Goal: Navigation & Orientation: Find specific page/section

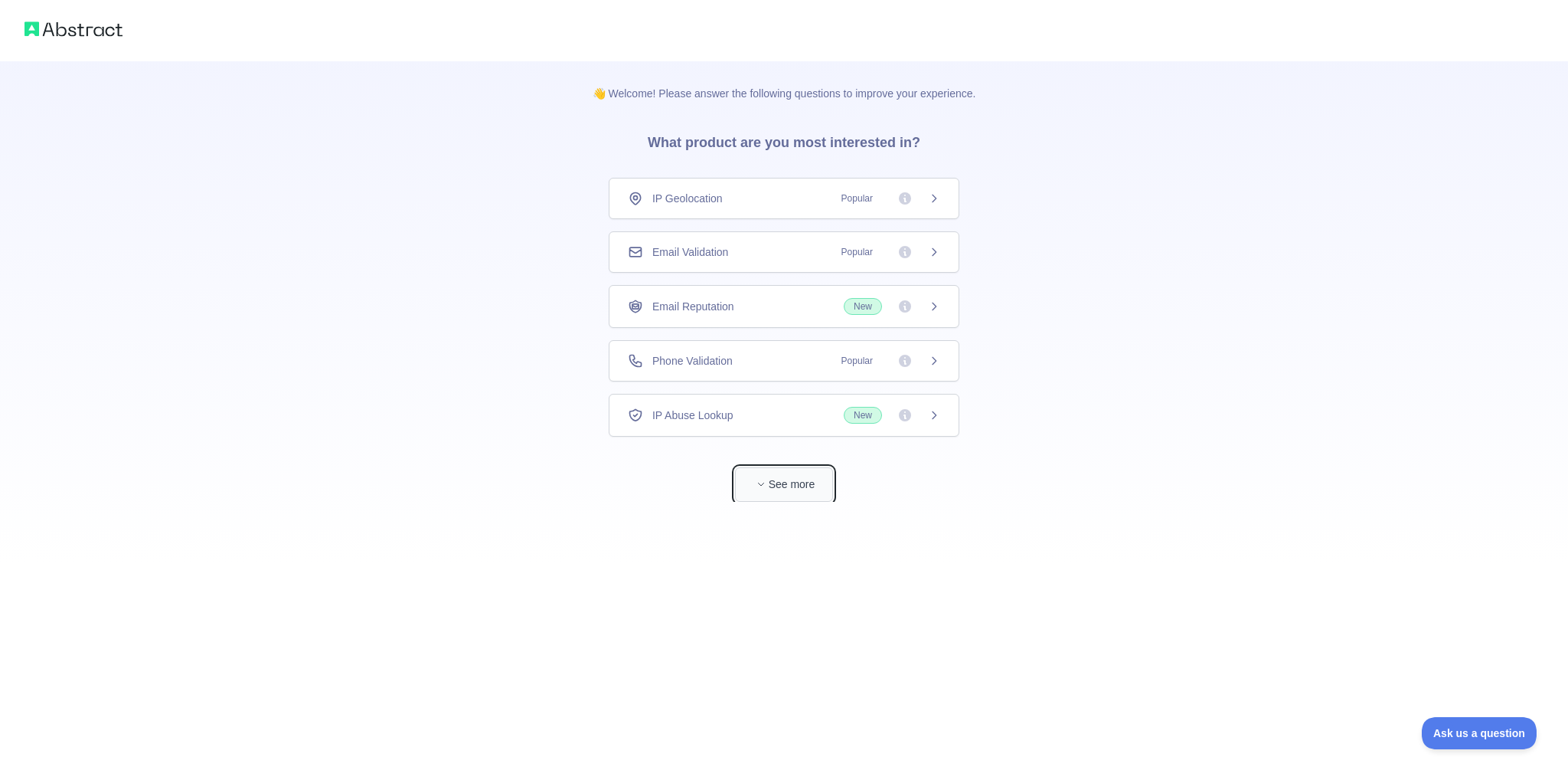
click at [794, 488] on button "See more" at bounding box center [784, 485] width 98 height 34
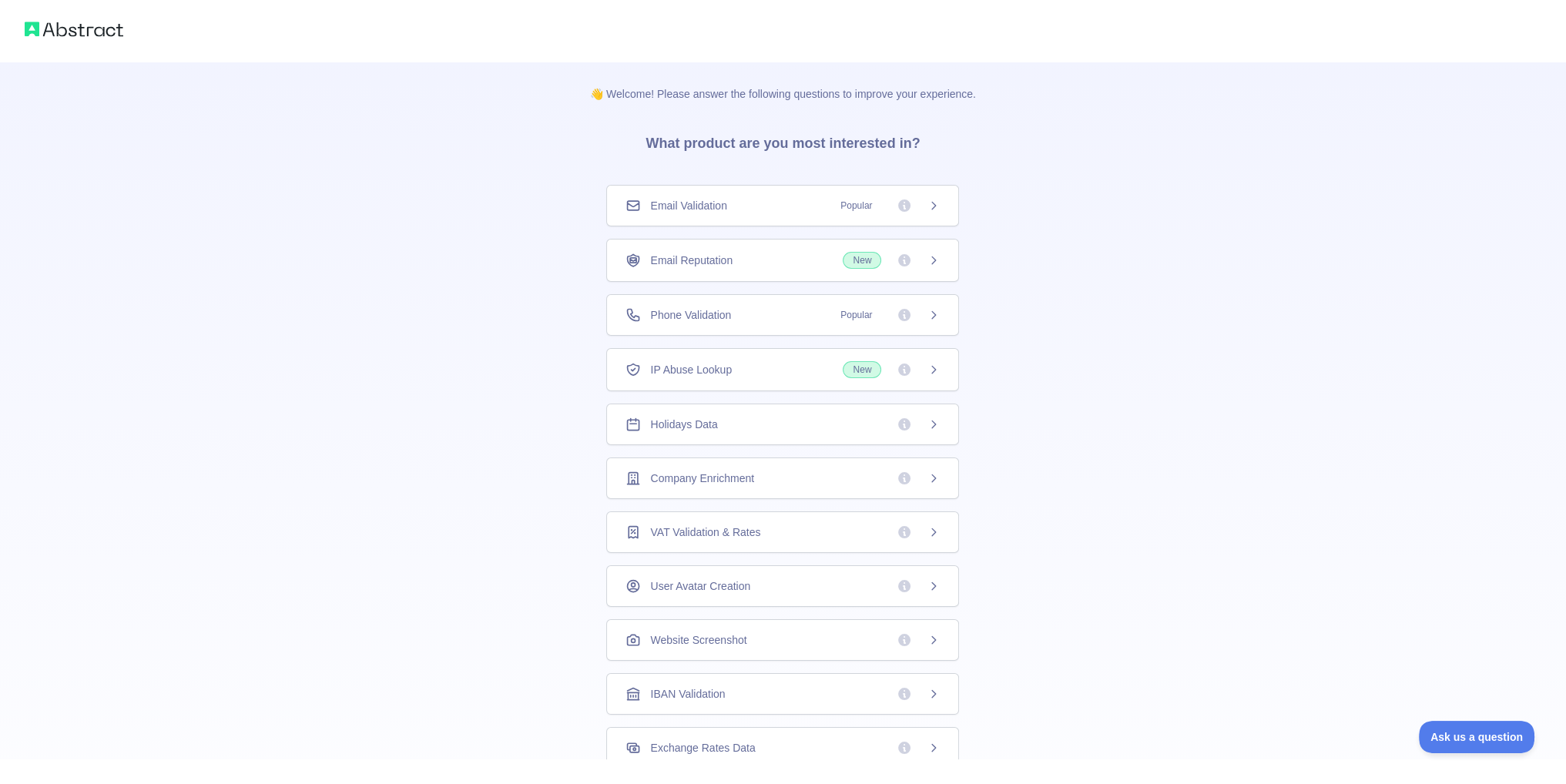
scroll to position [54, 0]
click at [103, 25] on img at bounding box center [74, 29] width 99 height 22
